Goal: Task Accomplishment & Management: Use online tool/utility

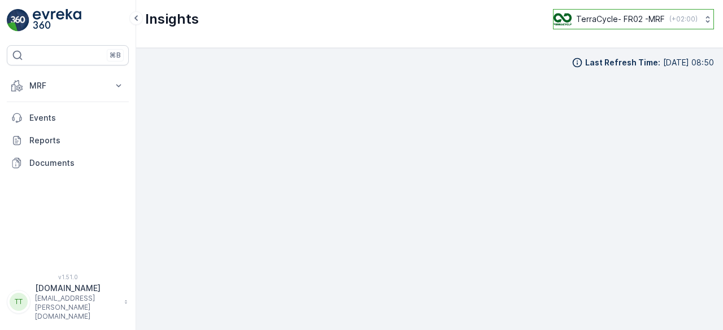
click at [607, 22] on p "TerraCycle- FR02 -MRF" at bounding box center [620, 19] width 89 height 11
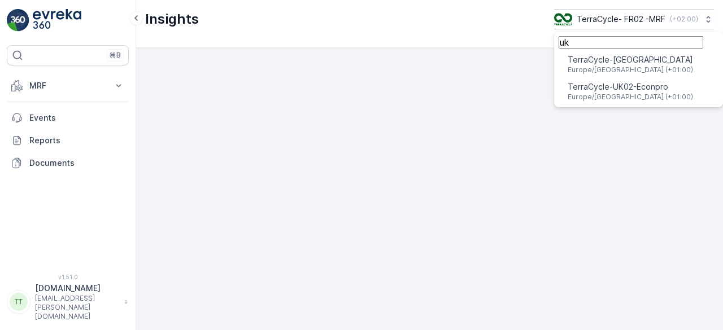
type input "uk"
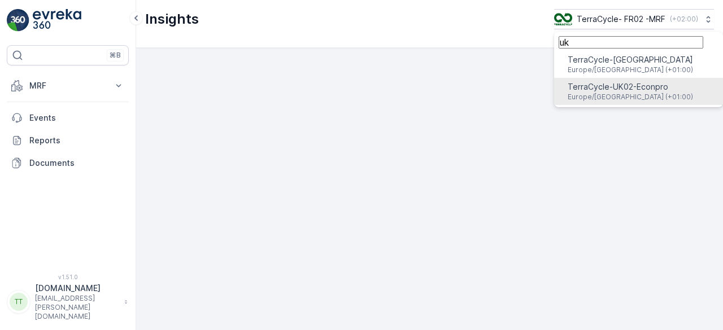
click at [604, 91] on span "TerraCycle-UK02-Econpro" at bounding box center [629, 86] width 125 height 11
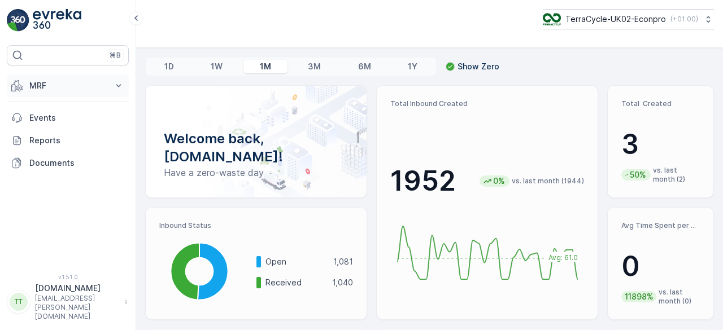
click at [54, 86] on p "MRF" at bounding box center [67, 85] width 77 height 11
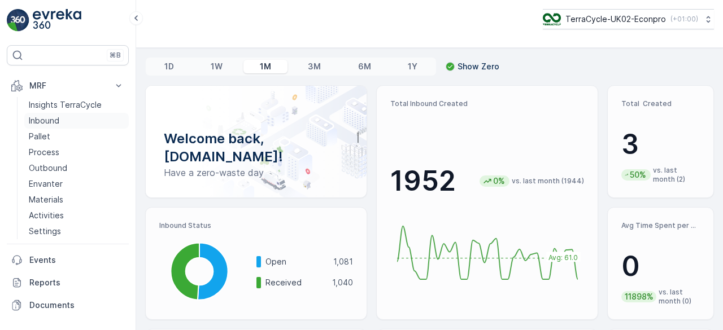
click at [54, 120] on p "Inbound" at bounding box center [44, 120] width 30 height 11
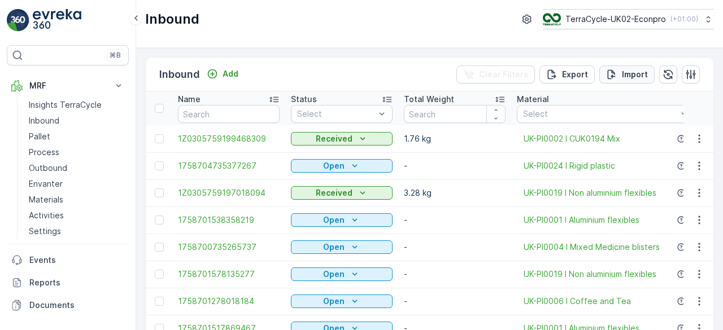
click at [619, 69] on div "Import" at bounding box center [627, 74] width 42 height 11
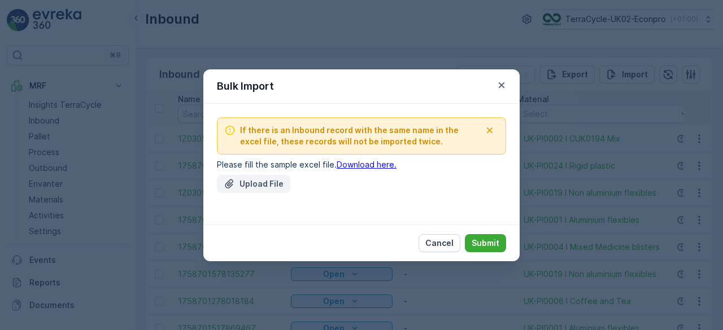
click at [250, 176] on button "Upload File" at bounding box center [253, 184] width 73 height 18
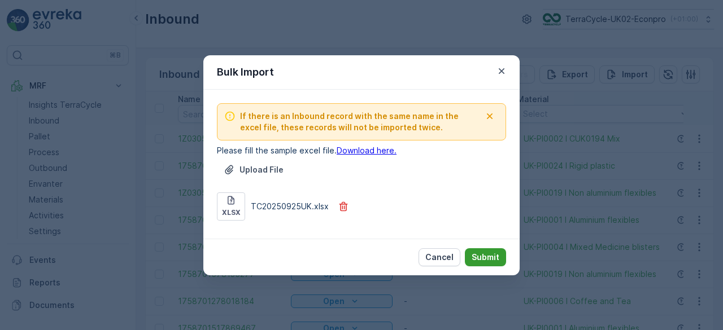
click at [483, 256] on p "Submit" at bounding box center [485, 257] width 28 height 11
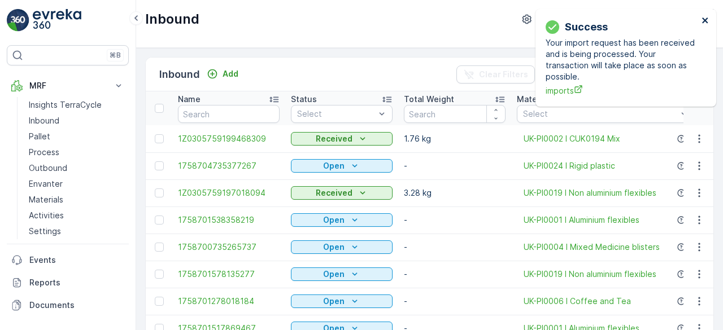
click at [705, 21] on icon "close" at bounding box center [705, 21] width 6 height 6
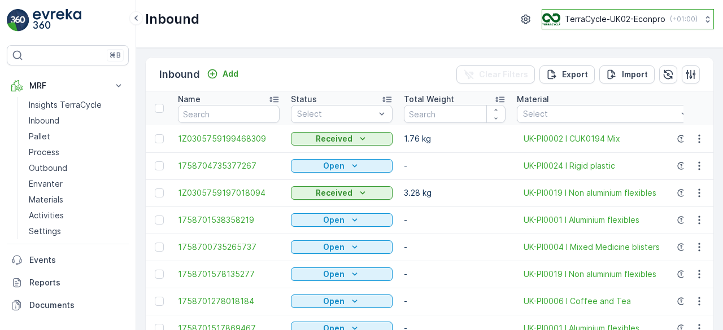
click at [633, 21] on p "TerraCycle-UK02-Econpro" at bounding box center [615, 19] width 100 height 11
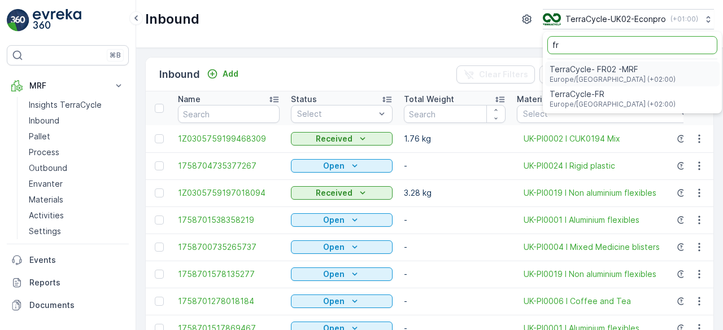
type input "fr"
click at [602, 69] on span "TerraCycle- FR02 -MRF" at bounding box center [612, 69] width 126 height 11
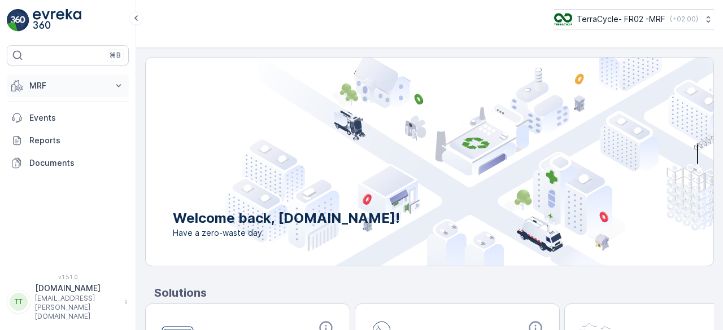
click at [52, 86] on p "MRF" at bounding box center [67, 85] width 77 height 11
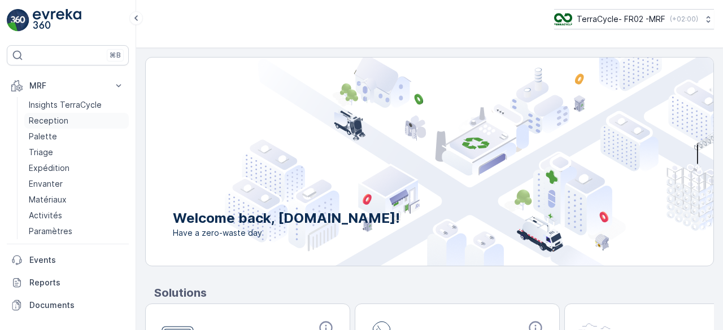
click at [53, 118] on p "Reception" at bounding box center [49, 120] width 40 height 11
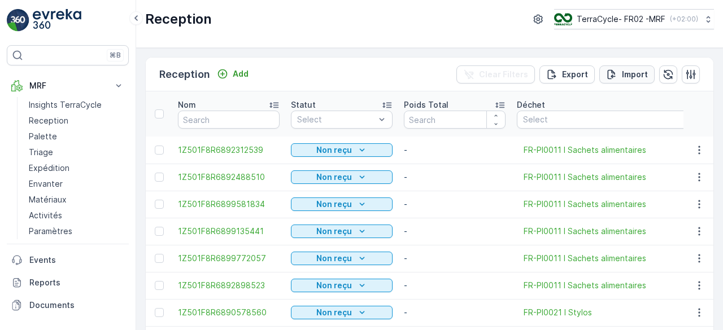
click at [624, 73] on p "Import" at bounding box center [635, 74] width 26 height 11
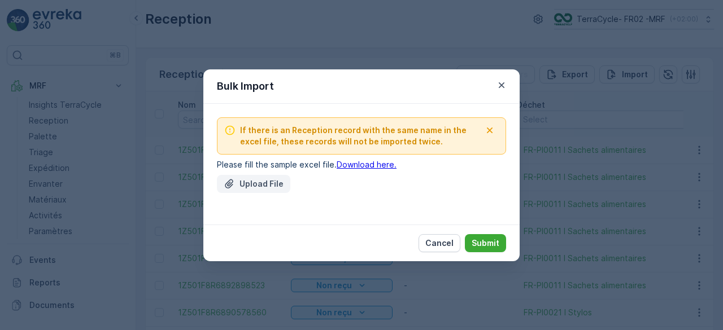
click at [268, 181] on p "Upload File" at bounding box center [261, 183] width 44 height 11
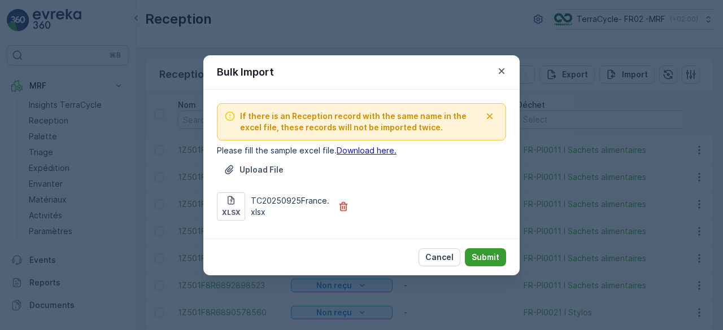
click at [482, 252] on p "Submit" at bounding box center [485, 257] width 28 height 11
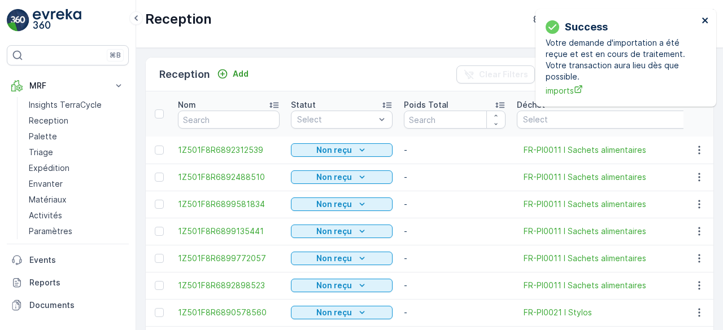
click at [705, 19] on icon "close" at bounding box center [705, 20] width 8 height 9
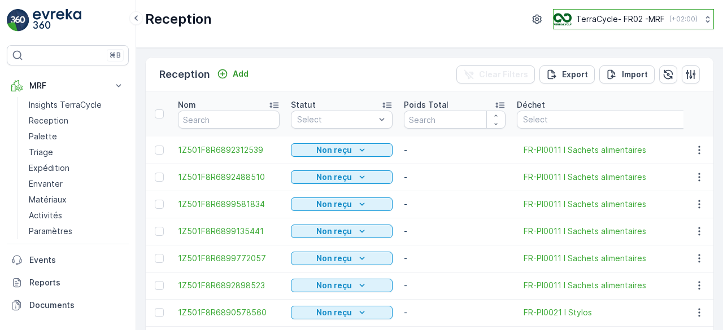
click at [632, 18] on p "TerraCycle- FR02 -MRF" at bounding box center [620, 19] width 89 height 11
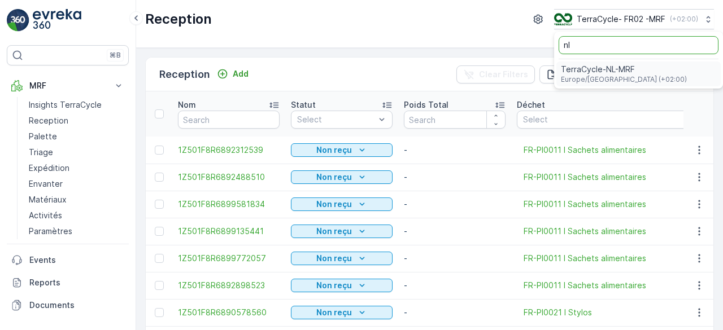
type input "nl"
click at [603, 73] on span "TerraCycle-NL-MRF" at bounding box center [624, 69] width 126 height 11
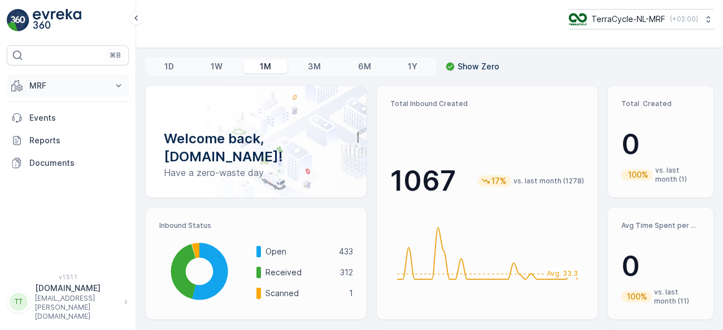
click at [61, 84] on p "MRF" at bounding box center [67, 85] width 77 height 11
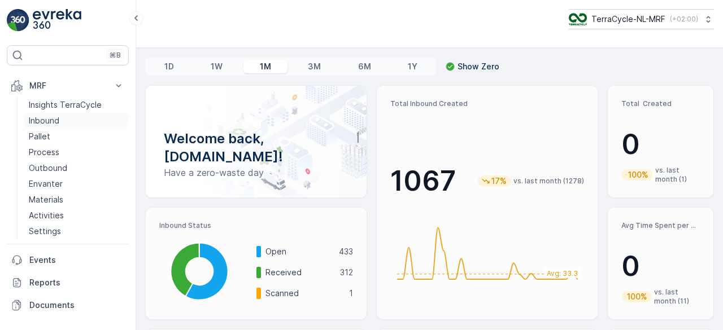
click at [49, 117] on p "Inbound" at bounding box center [44, 120] width 30 height 11
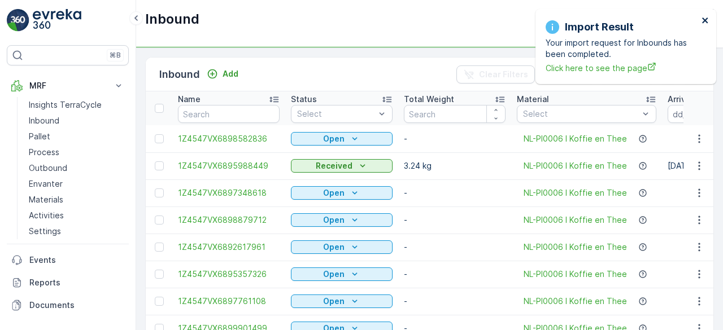
click at [705, 20] on icon "close" at bounding box center [705, 21] width 6 height 6
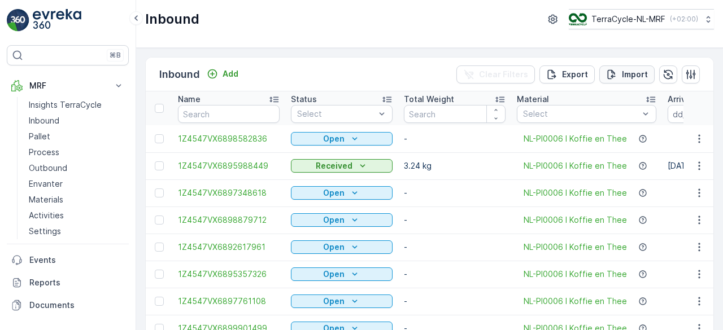
click at [630, 71] on p "Import" at bounding box center [635, 74] width 26 height 11
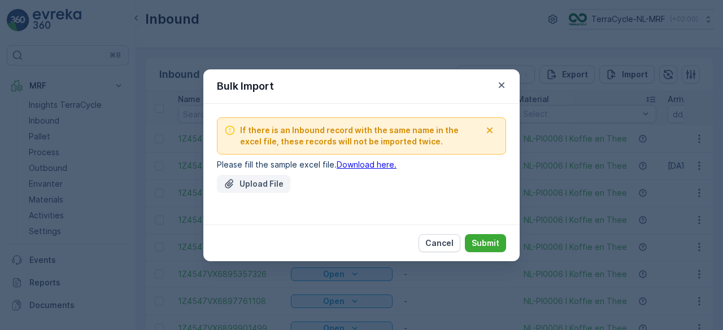
click at [268, 187] on p "Upload File" at bounding box center [261, 183] width 44 height 11
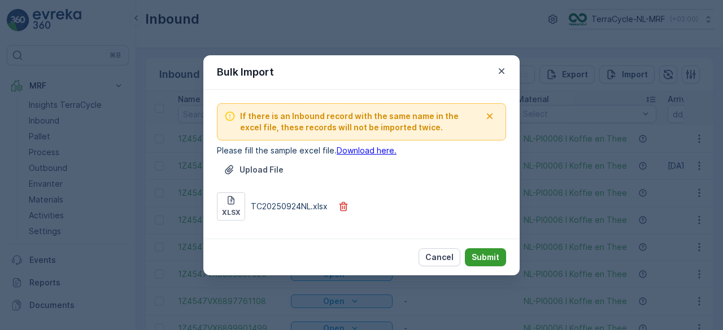
click at [486, 253] on p "Submit" at bounding box center [485, 257] width 28 height 11
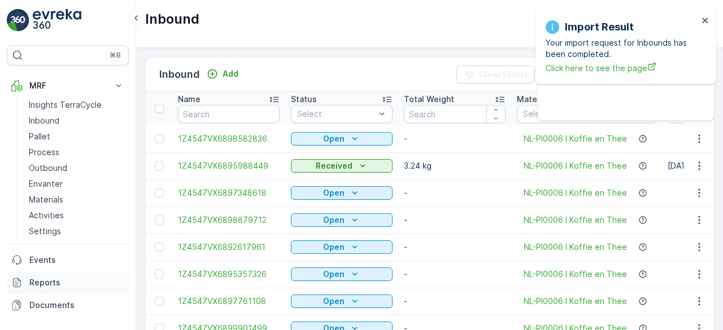
click at [56, 273] on link "Reports" at bounding box center [68, 283] width 122 height 23
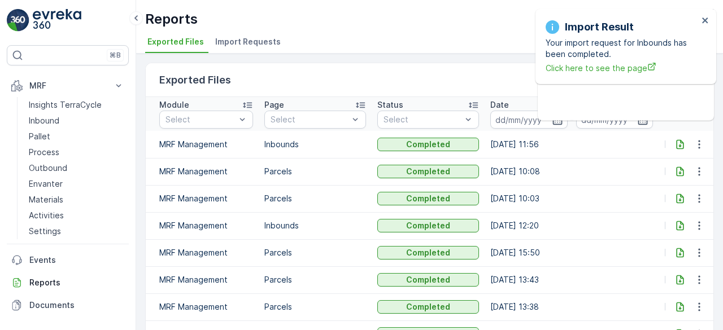
click at [246, 34] on li "Import Requests" at bounding box center [249, 43] width 72 height 19
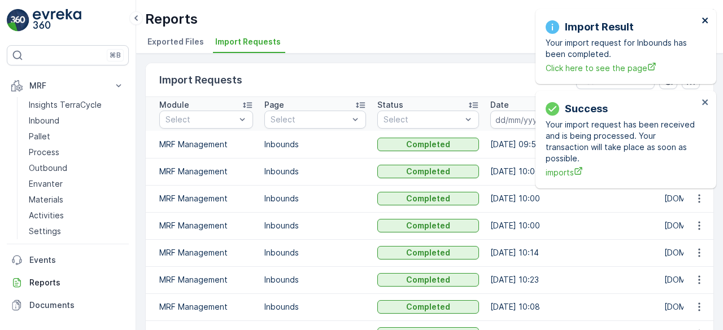
click at [705, 20] on icon "close" at bounding box center [705, 21] width 6 height 6
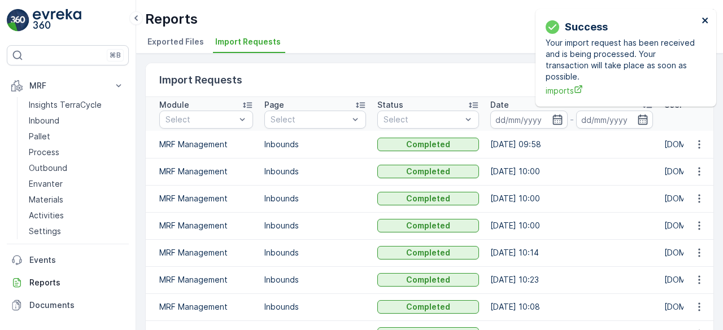
click at [705, 20] on icon "close" at bounding box center [705, 21] width 6 height 6
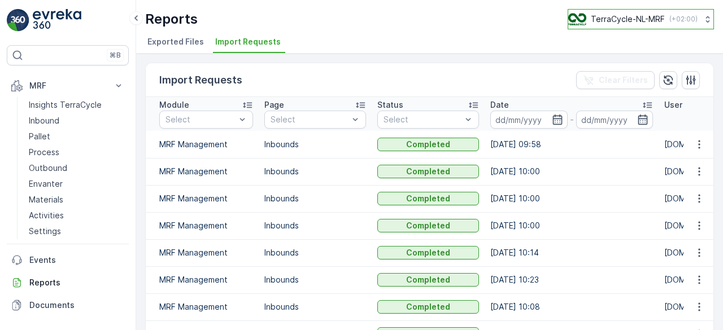
click at [647, 16] on p "TerraCycle-NL-MRF" at bounding box center [628, 19] width 74 height 11
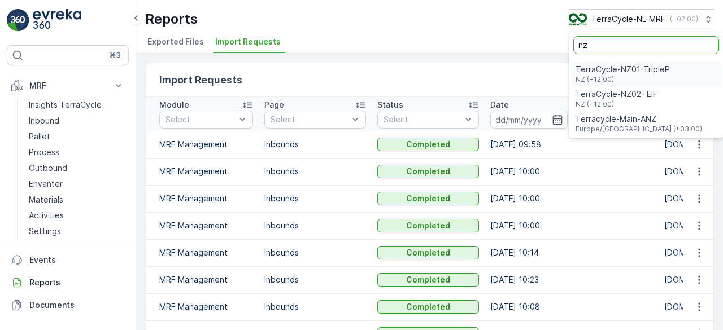
type input "nz"
click at [614, 71] on span "TerraCycle-NZ01-TripleP" at bounding box center [622, 69] width 94 height 11
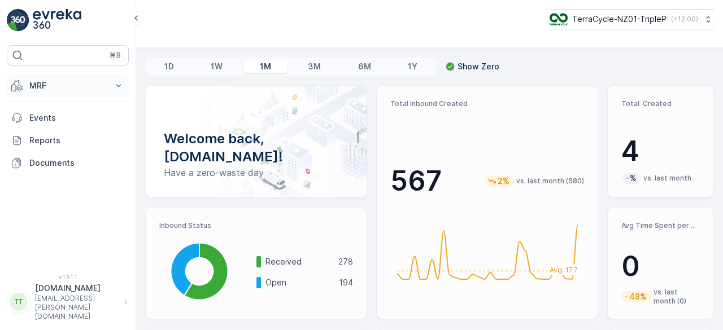
click at [40, 85] on p "MRF" at bounding box center [67, 85] width 77 height 11
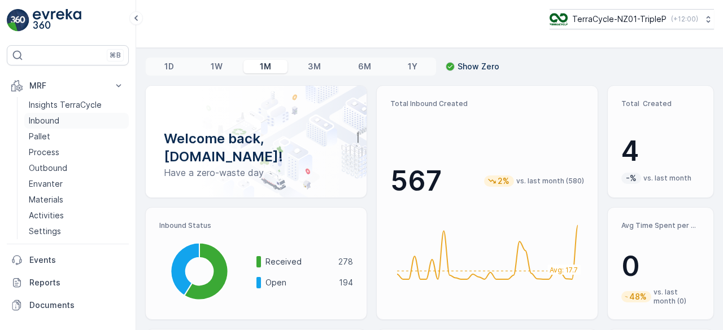
click at [43, 116] on p "Inbound" at bounding box center [44, 120] width 30 height 11
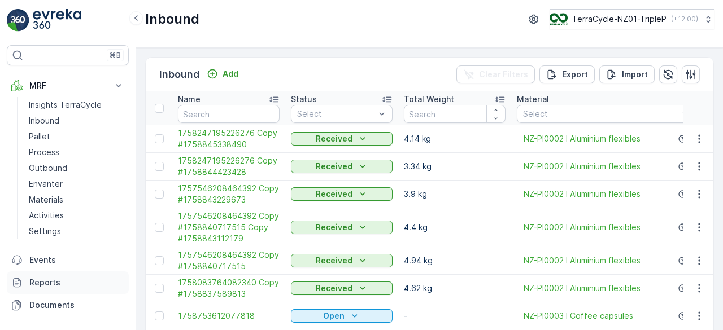
click at [67, 284] on p "Reports" at bounding box center [76, 282] width 95 height 11
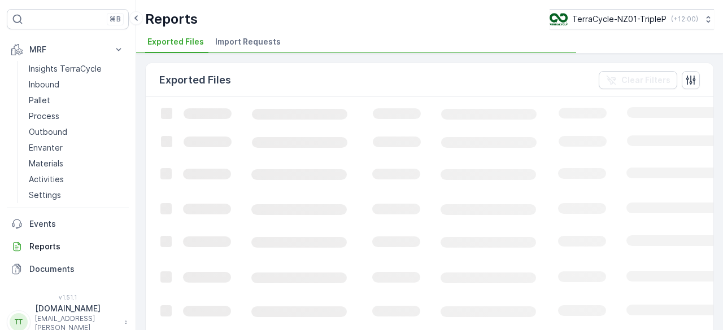
scroll to position [40, 0]
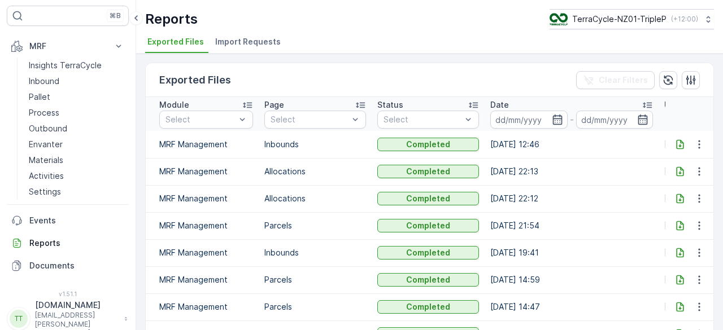
click at [261, 39] on span "Import Requests" at bounding box center [247, 41] width 65 height 11
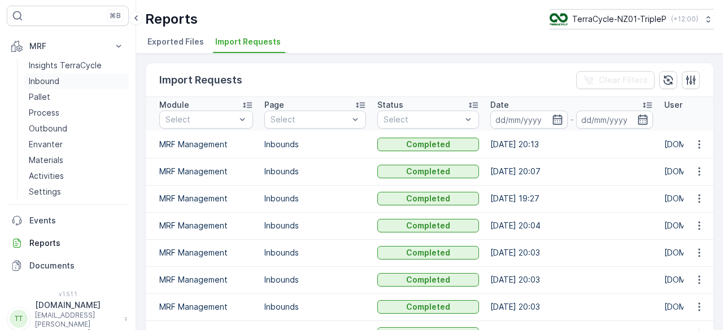
click at [53, 81] on p "Inbound" at bounding box center [44, 81] width 30 height 11
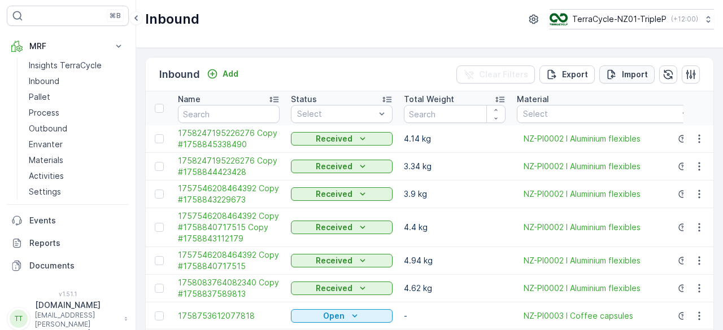
click at [642, 74] on p "Import" at bounding box center [635, 74] width 26 height 11
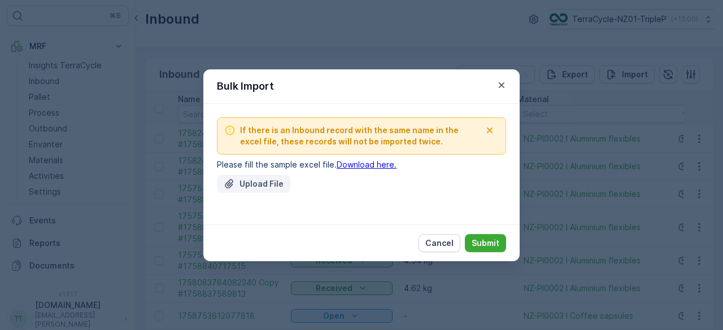
click at [257, 188] on p "Upload File" at bounding box center [261, 183] width 44 height 11
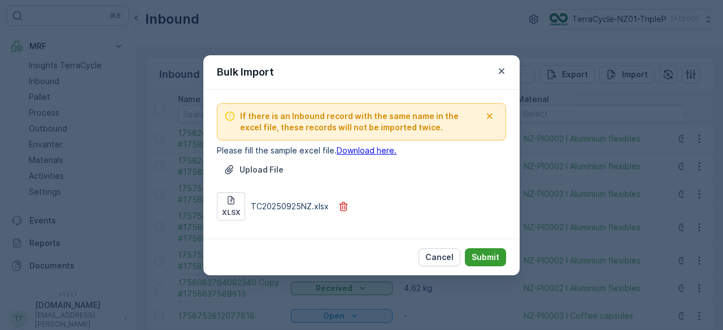
click at [486, 255] on p "Submit" at bounding box center [485, 257] width 28 height 11
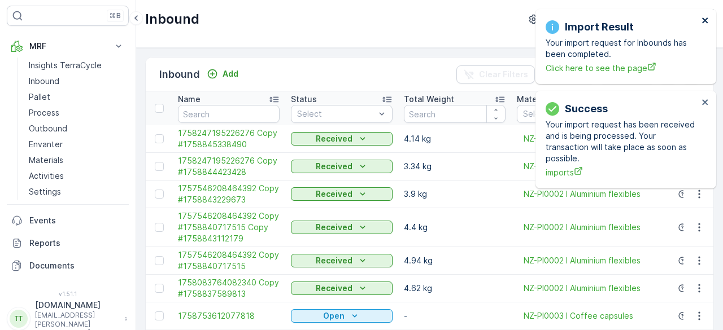
click at [704, 20] on icon "close" at bounding box center [705, 21] width 6 height 6
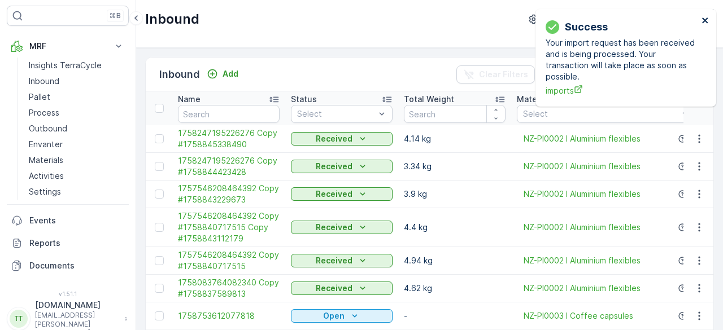
click at [704, 20] on icon "close" at bounding box center [705, 21] width 6 height 6
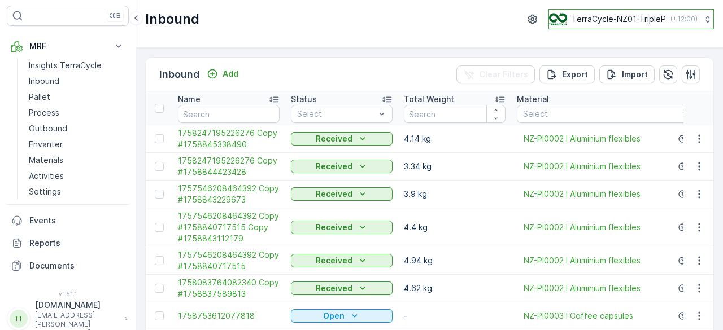
click at [607, 22] on p "TerraCycle-NZ01-TripleP" at bounding box center [618, 19] width 94 height 11
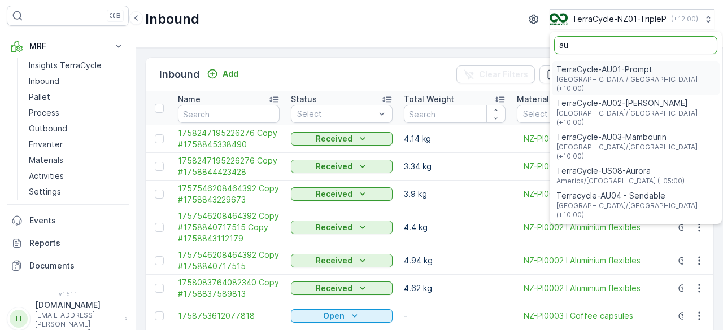
type input "au"
click at [602, 67] on span "TerraCycle-AU01-Prompt" at bounding box center [635, 69] width 159 height 11
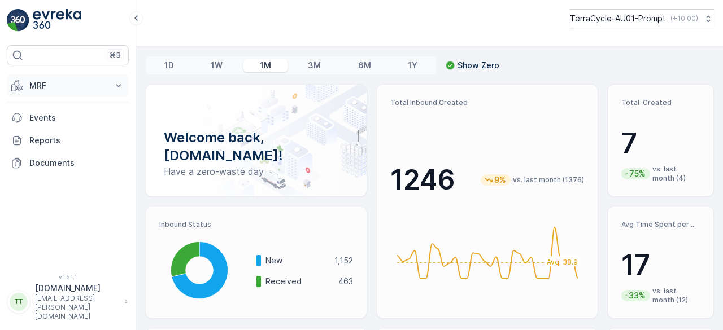
click at [116, 93] on button "MRF" at bounding box center [68, 86] width 122 height 23
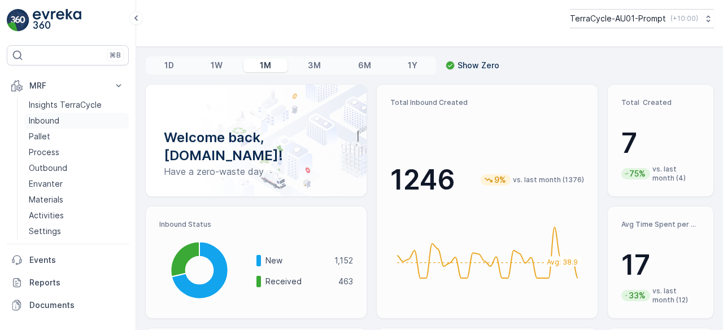
click at [88, 124] on link "Inbound" at bounding box center [76, 121] width 104 height 16
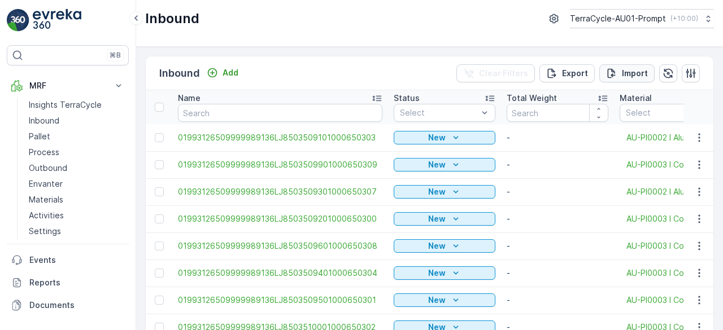
click at [623, 69] on p "Import" at bounding box center [635, 73] width 26 height 11
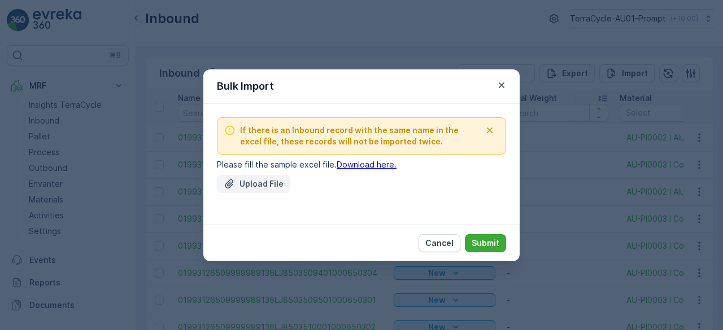
click at [259, 189] on p "Upload File" at bounding box center [261, 183] width 44 height 11
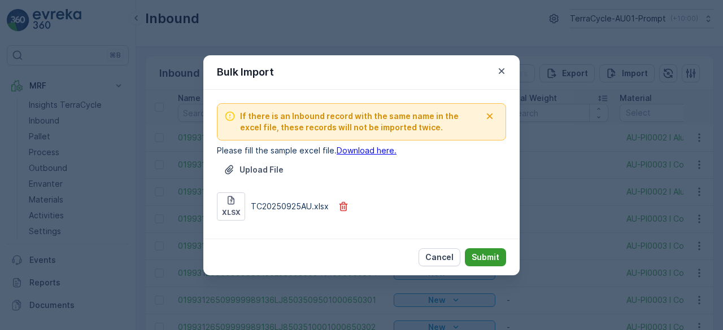
click at [483, 253] on p "Submit" at bounding box center [485, 257] width 28 height 11
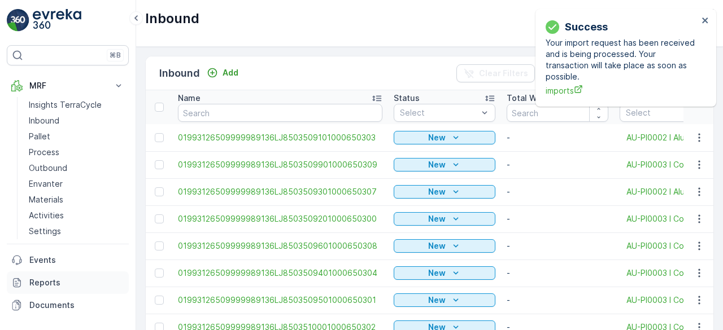
click at [47, 279] on p "Reports" at bounding box center [76, 282] width 95 height 11
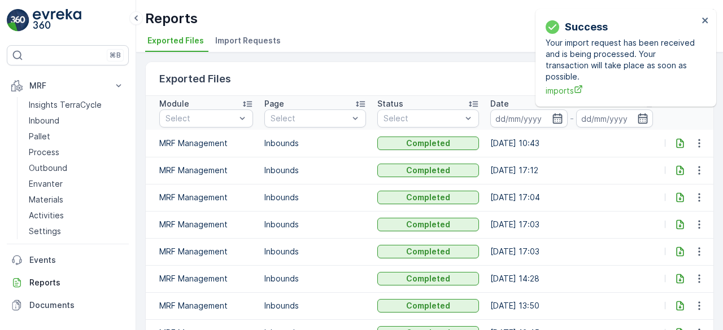
click at [247, 35] on span "Import Requests" at bounding box center [247, 40] width 65 height 11
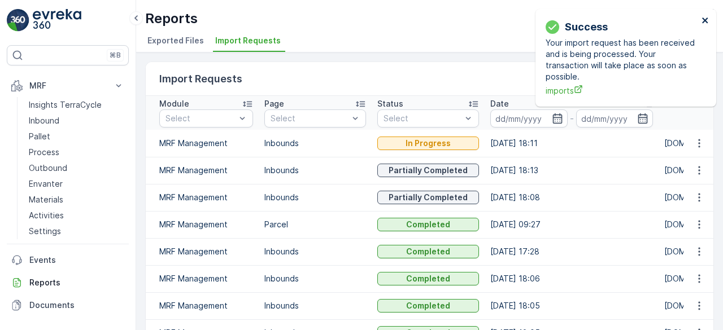
click at [705, 21] on icon "close" at bounding box center [705, 21] width 6 height 6
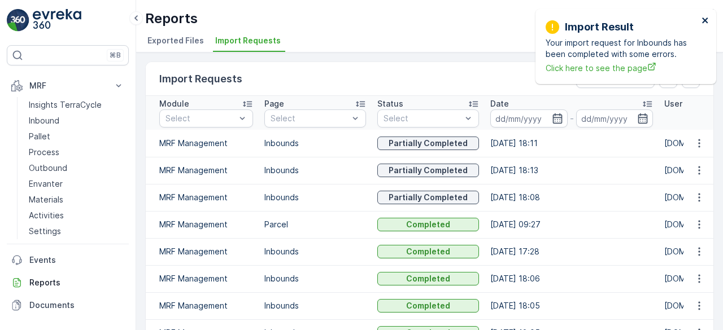
click at [705, 21] on icon "close" at bounding box center [705, 21] width 6 height 6
